Goal: Task Accomplishment & Management: Manage account settings

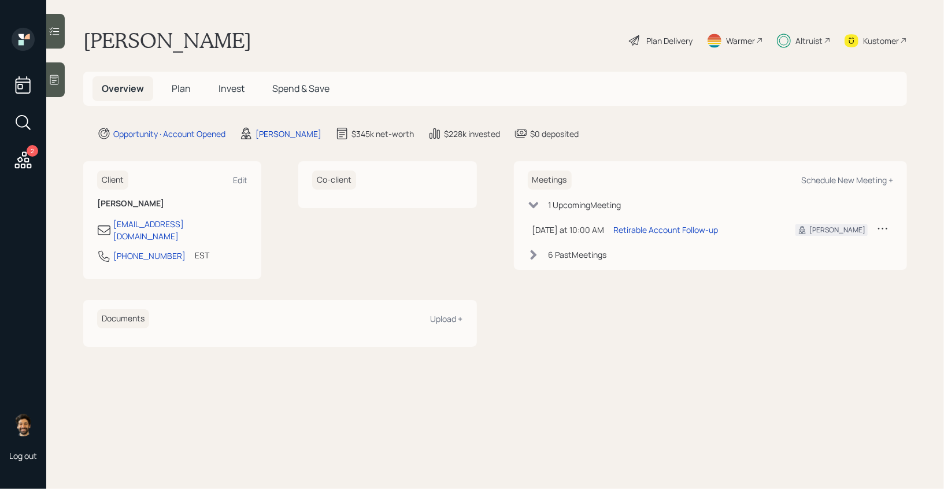
click at [238, 89] on span "Invest" at bounding box center [231, 88] width 26 height 13
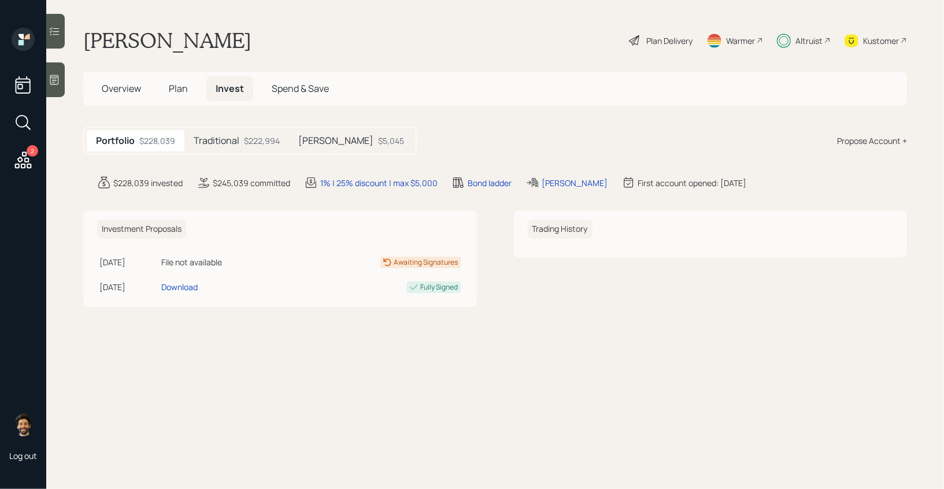
click at [232, 140] on h5 "Traditional" at bounding box center [217, 140] width 46 height 11
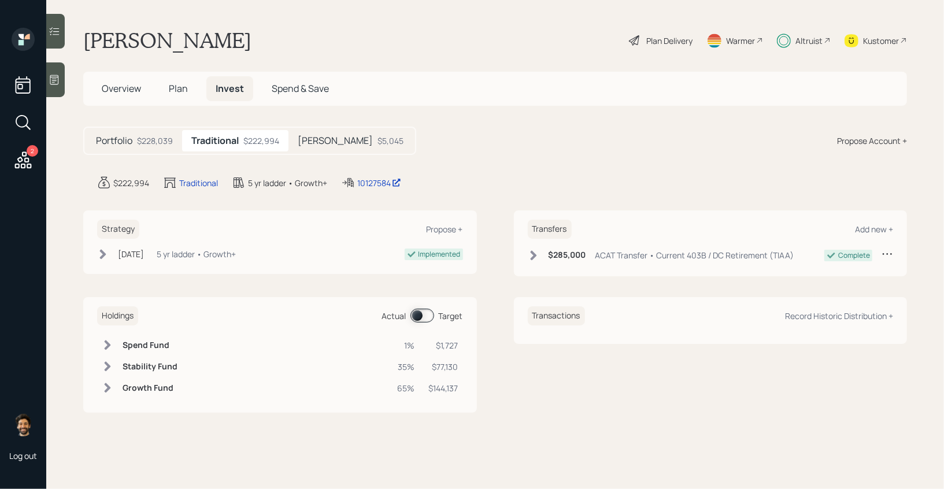
click at [807, 38] on div "Altruist" at bounding box center [808, 41] width 27 height 12
